Goal: Check status: Check status

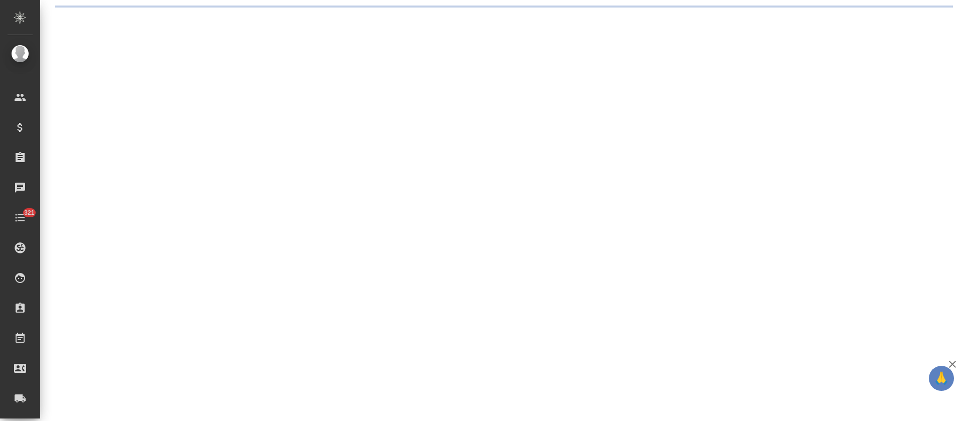
select select "RU"
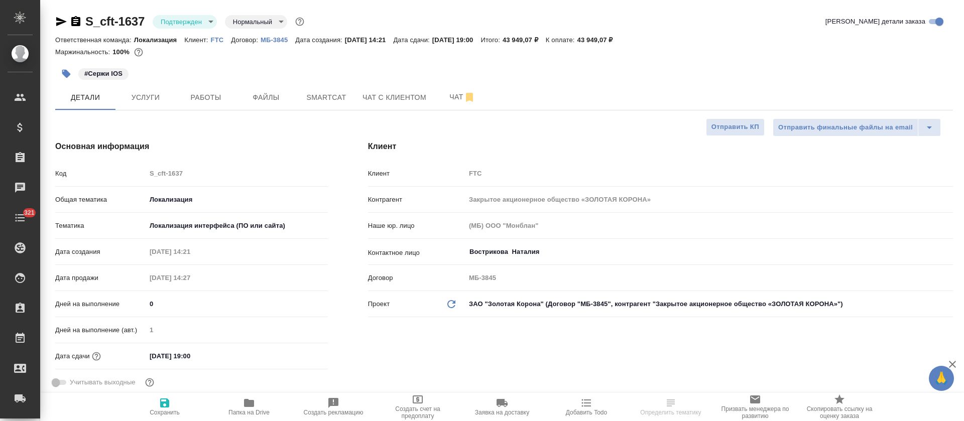
type textarea "x"
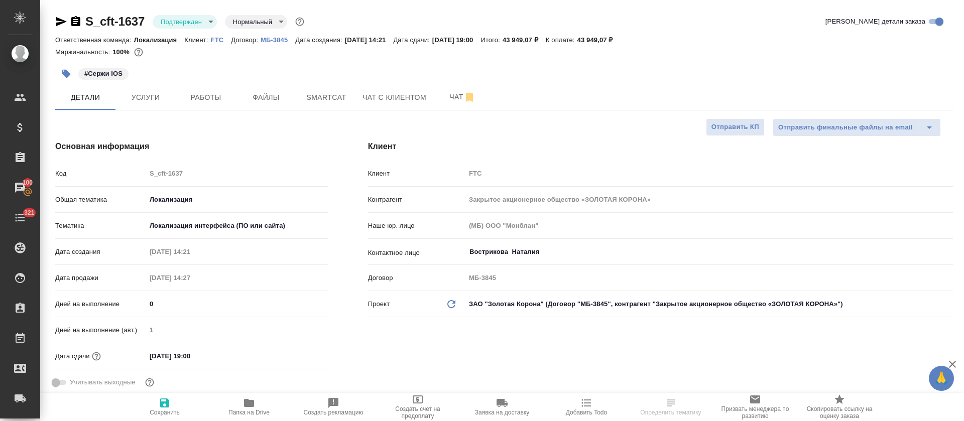
type textarea "x"
click at [135, 86] on button "Услуги" at bounding box center [145, 97] width 60 height 25
